Goal: Information Seeking & Learning: Learn about a topic

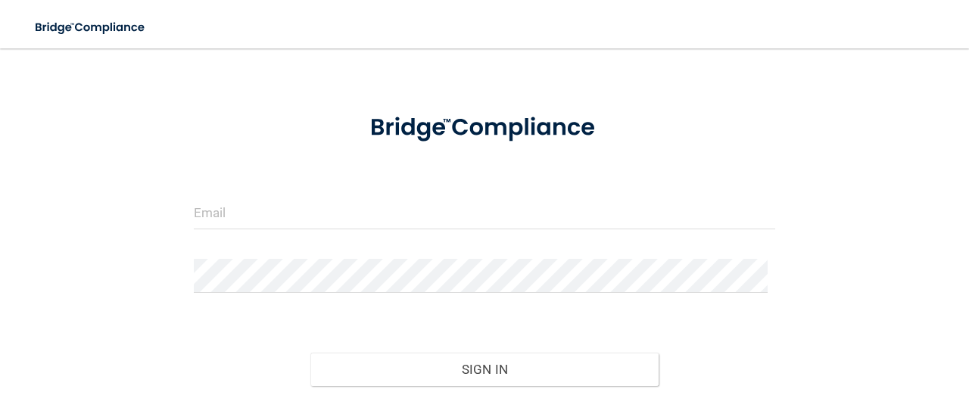
scroll to position [76, 0]
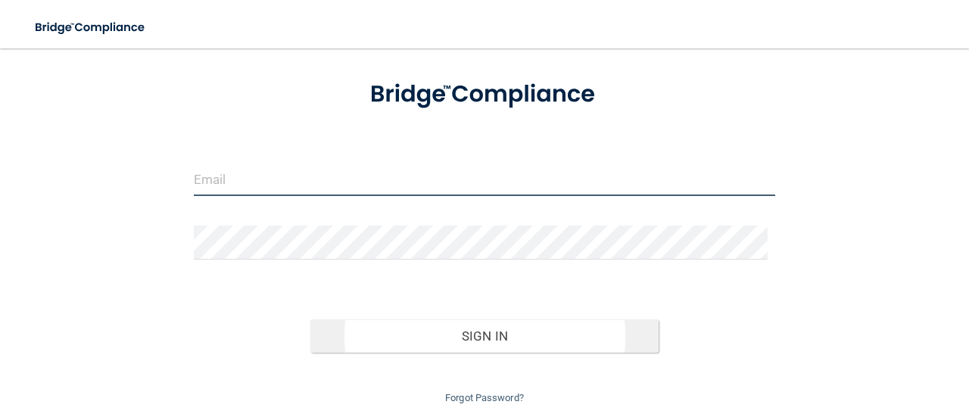
type input "[EMAIL_ADDRESS][DOMAIN_NAME]"
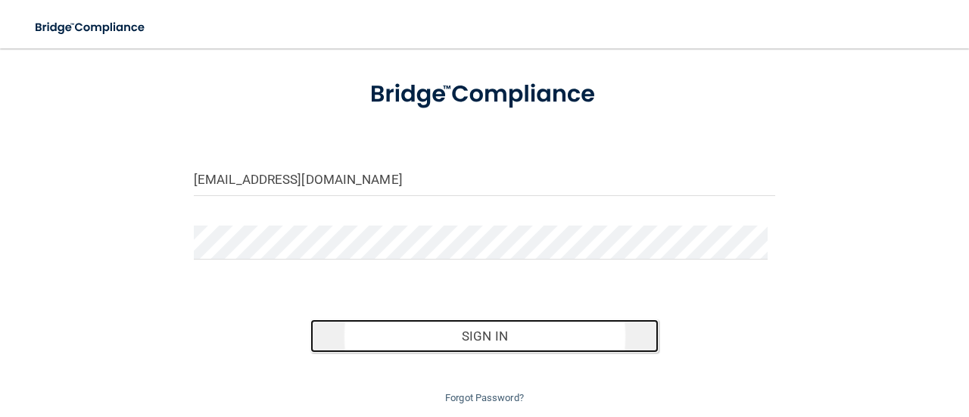
click at [476, 323] on button "Sign In" at bounding box center [484, 335] width 349 height 33
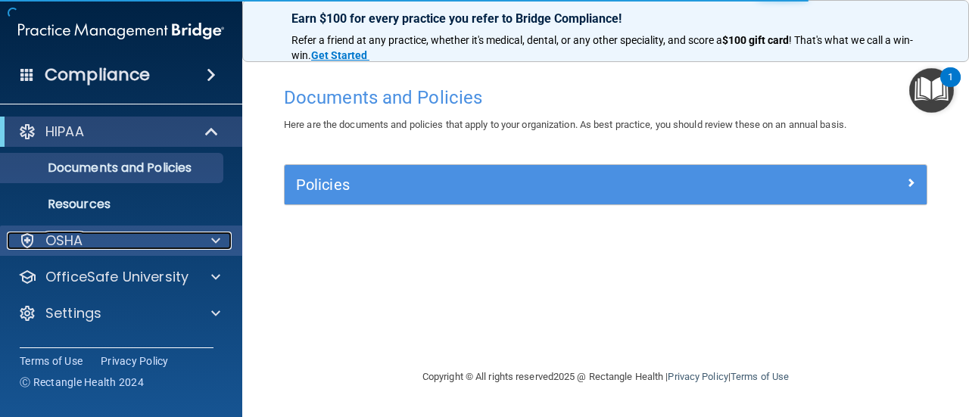
click at [148, 243] on div "OSHA" at bounding box center [101, 241] width 188 height 18
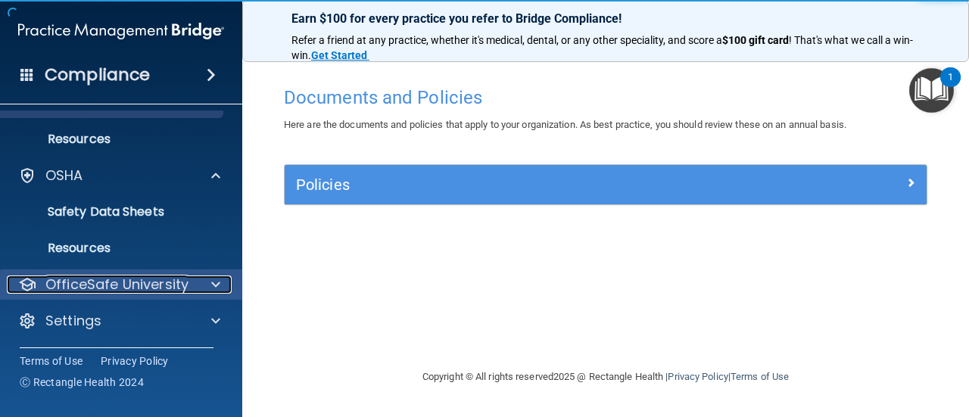
click at [167, 282] on p "OfficeSafe University" at bounding box center [116, 285] width 143 height 18
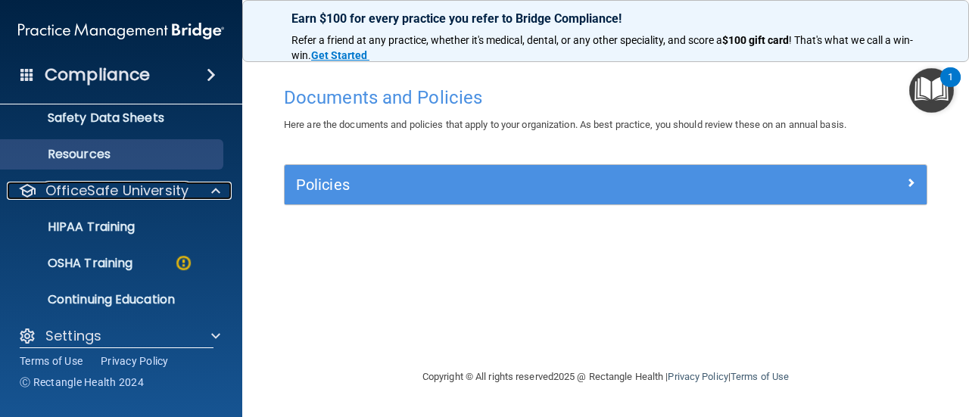
scroll to position [174, 0]
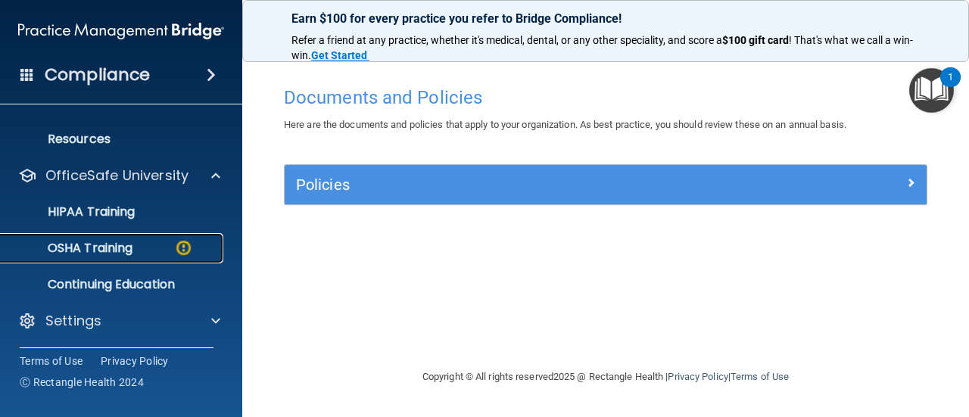
click at [136, 246] on div "OSHA Training" at bounding box center [113, 248] width 207 height 15
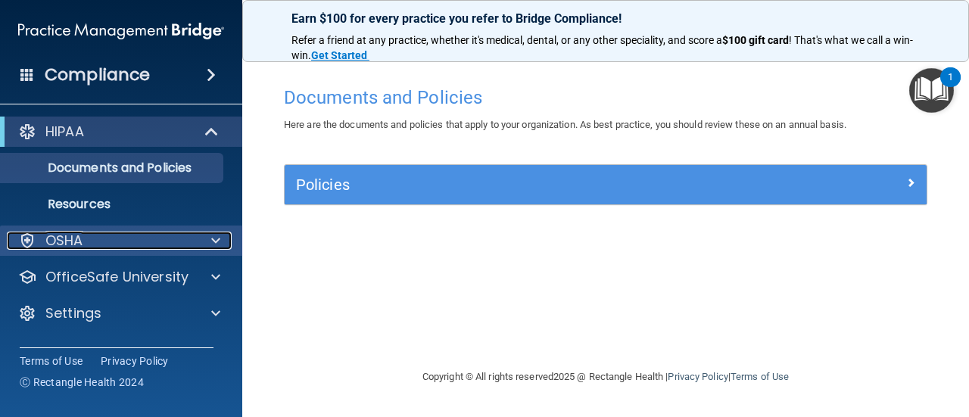
click at [109, 234] on div "OSHA" at bounding box center [101, 241] width 188 height 18
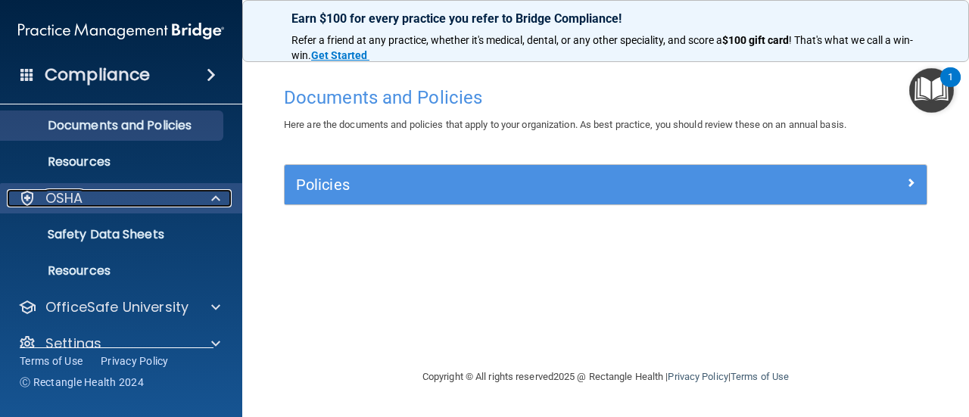
scroll to position [65, 0]
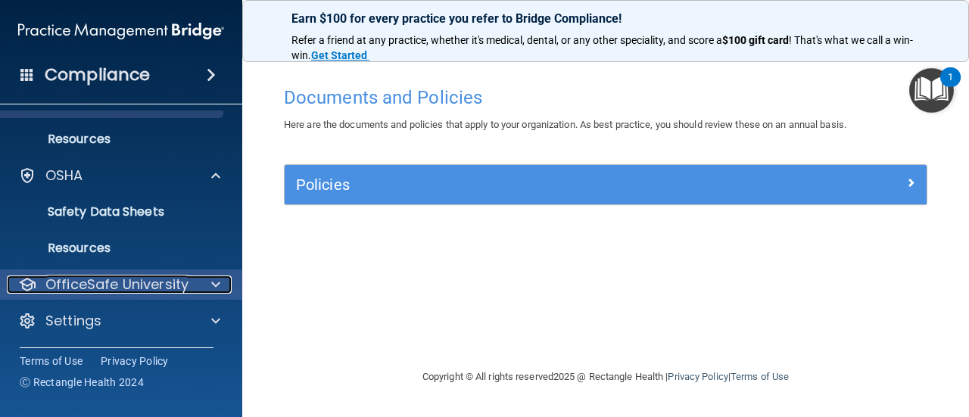
click at [124, 282] on p "OfficeSafe University" at bounding box center [116, 285] width 143 height 18
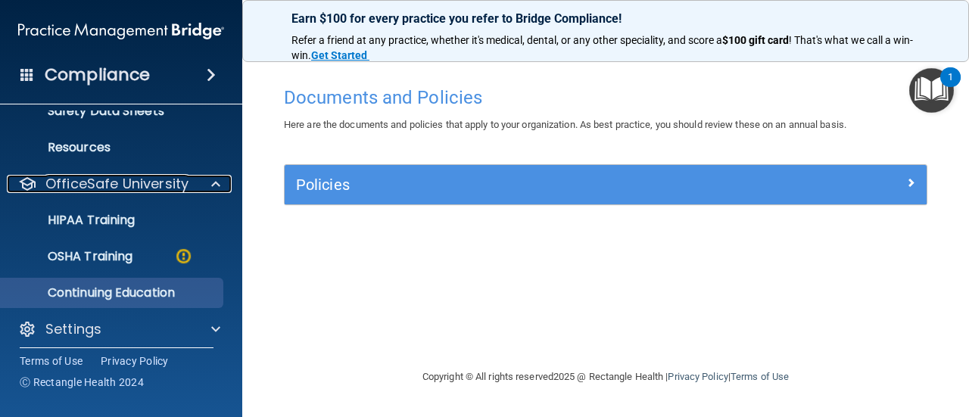
scroll to position [174, 0]
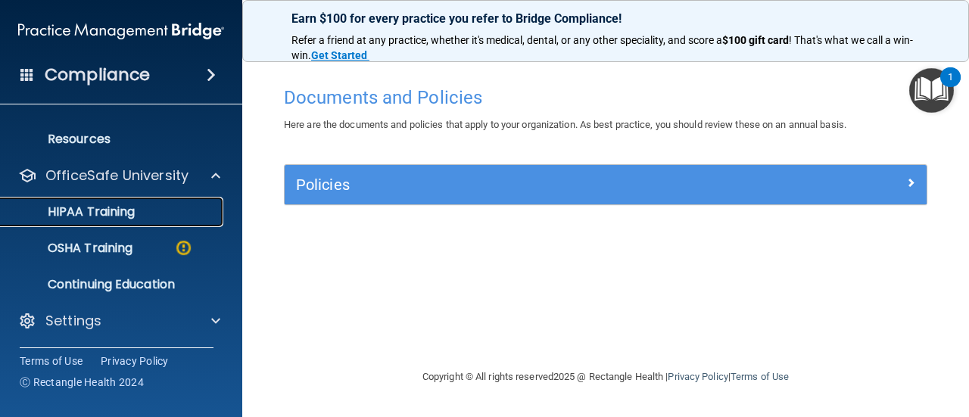
click at [135, 217] on p "HIPAA Training" at bounding box center [72, 211] width 125 height 15
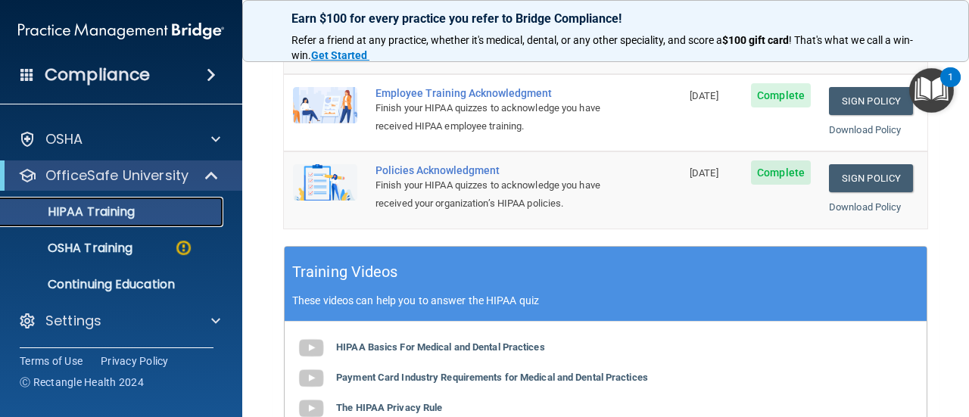
scroll to position [530, 0]
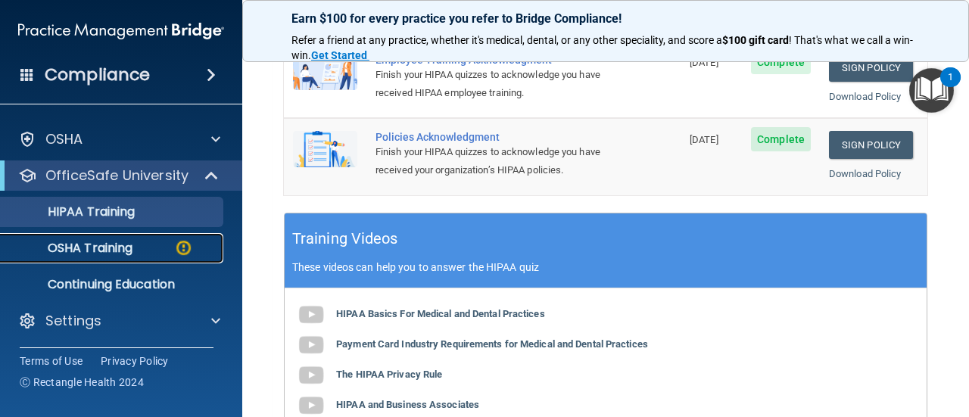
click at [120, 243] on p "OSHA Training" at bounding box center [71, 248] width 123 height 15
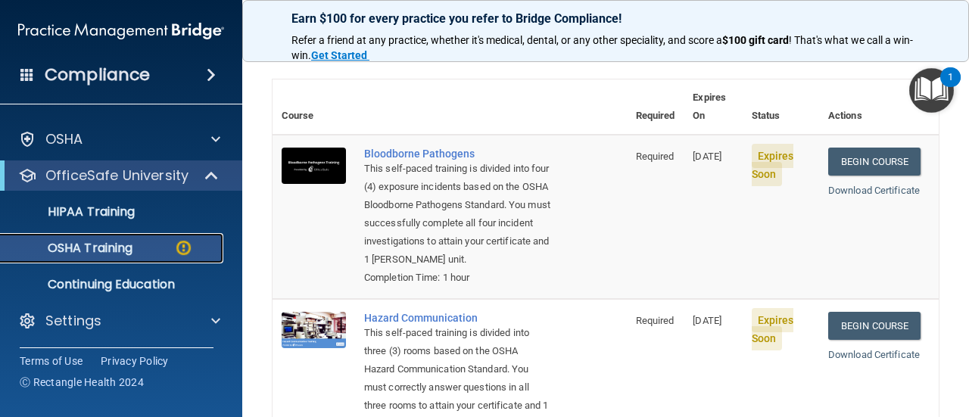
scroll to position [20, 0]
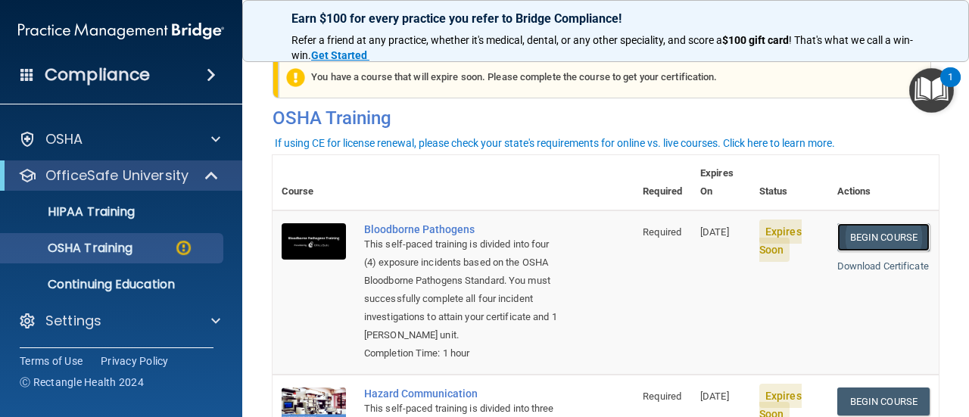
click at [846, 223] on link "Begin Course" at bounding box center [883, 237] width 92 height 28
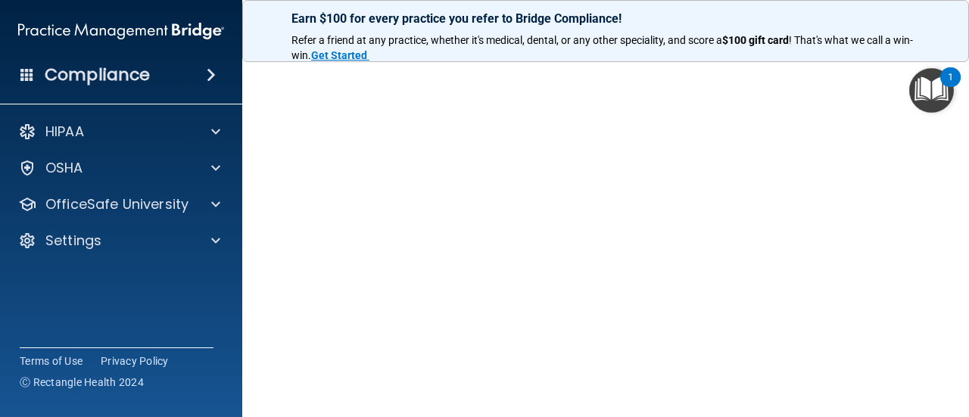
scroll to position [100, 0]
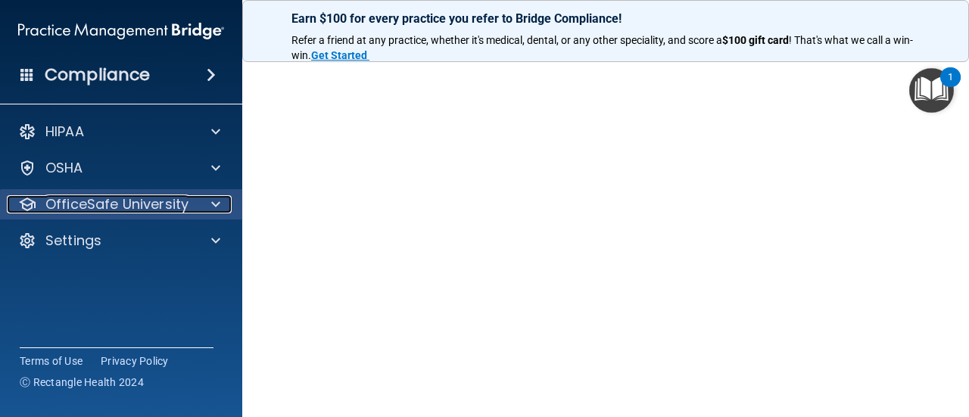
click at [151, 204] on p "OfficeSafe University" at bounding box center [116, 204] width 143 height 18
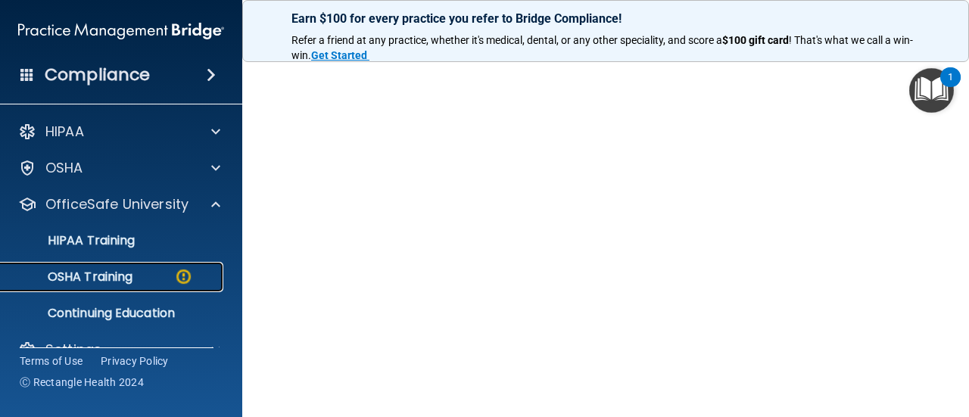
click at [142, 276] on div "OSHA Training" at bounding box center [113, 276] width 207 height 15
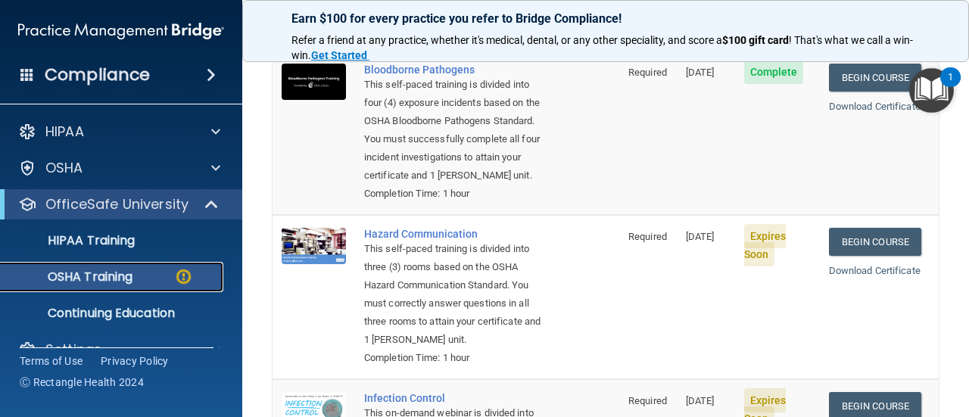
scroll to position [176, 0]
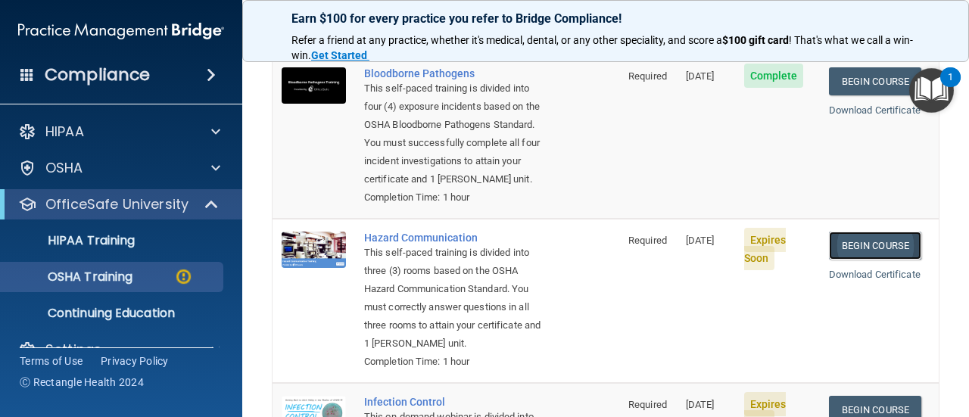
click at [860, 244] on link "Begin Course" at bounding box center [875, 246] width 92 height 28
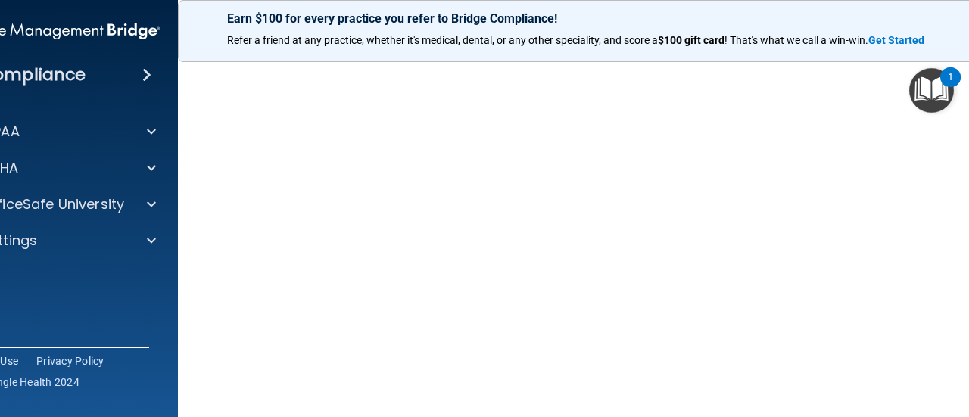
scroll to position [76, 0]
click at [918, 101] on img "Open Resource Center, 1 new notification" at bounding box center [931, 90] width 45 height 45
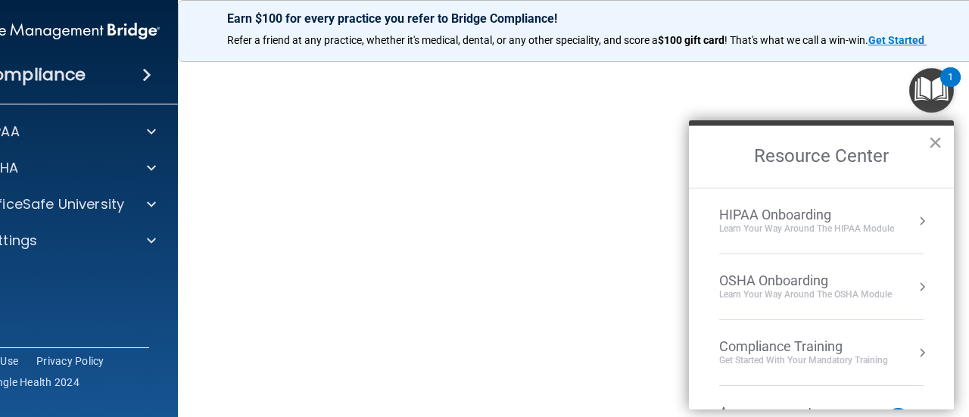
click at [934, 144] on button "×" at bounding box center [935, 142] width 14 height 24
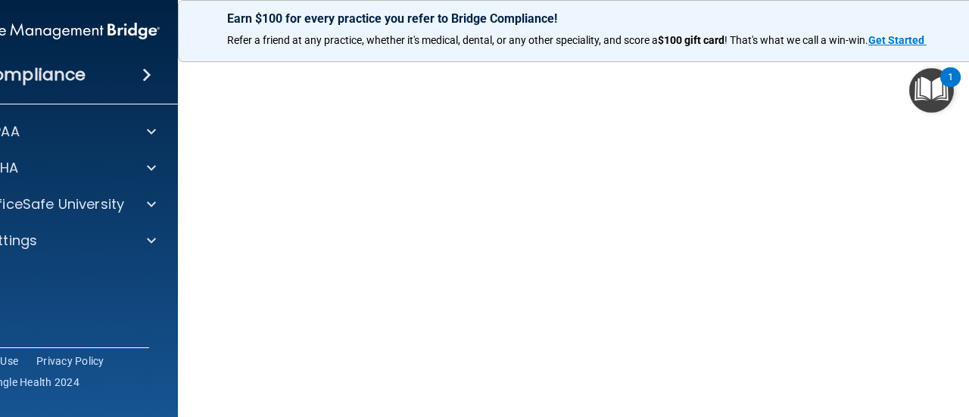
scroll to position [0, 0]
click at [148, 280] on div "Compliance HIPAA Documents and Policies Report an Incident Business Associates …" at bounding box center [57, 208] width 242 height 417
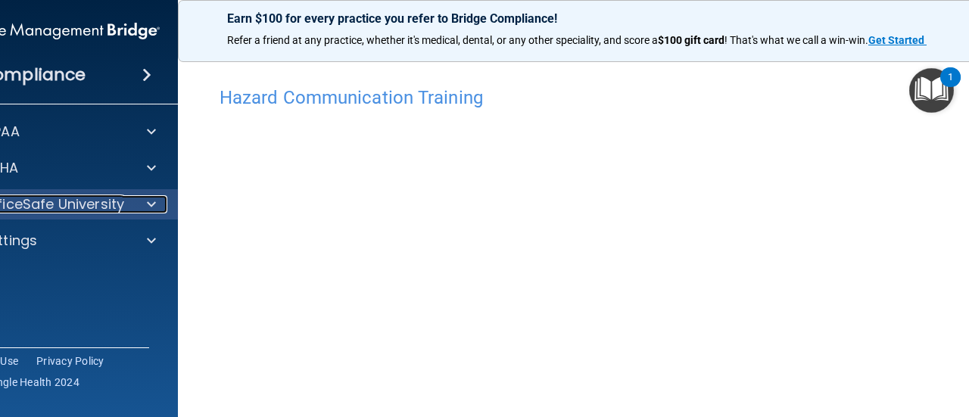
click at [98, 206] on p "OfficeSafe University" at bounding box center [52, 204] width 143 height 18
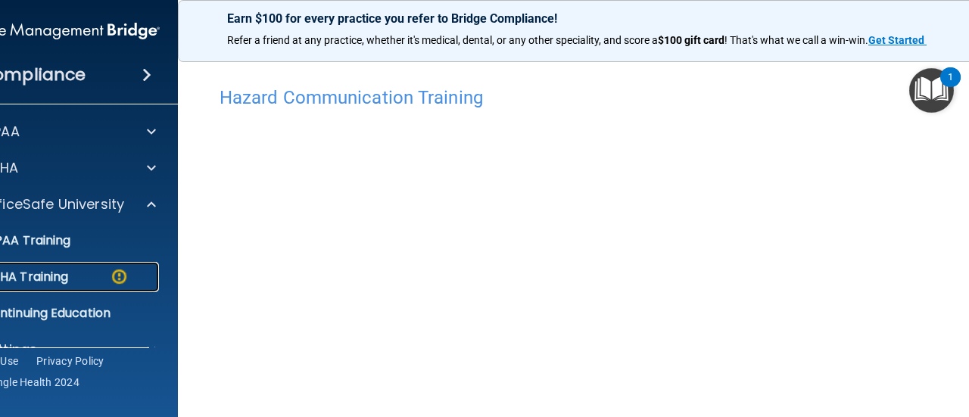
click at [85, 271] on div "OSHA Training" at bounding box center [49, 276] width 207 height 15
